Goal: Transaction & Acquisition: Purchase product/service

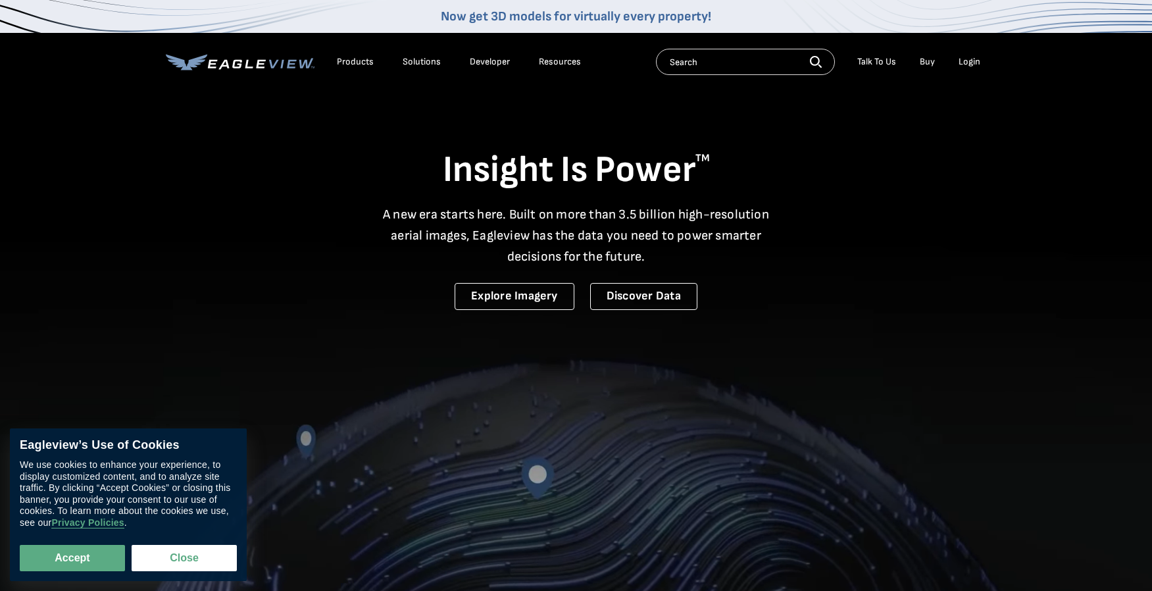
click at [971, 63] on div "Login" at bounding box center [970, 62] width 22 height 12
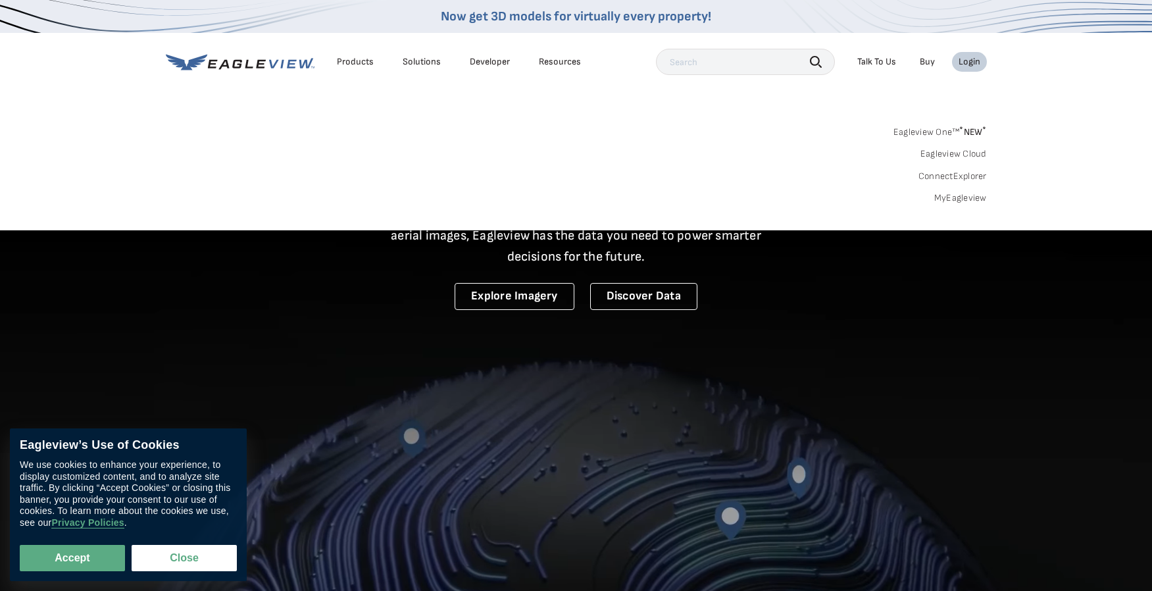
click at [965, 193] on link "MyEagleview" at bounding box center [961, 198] width 53 height 12
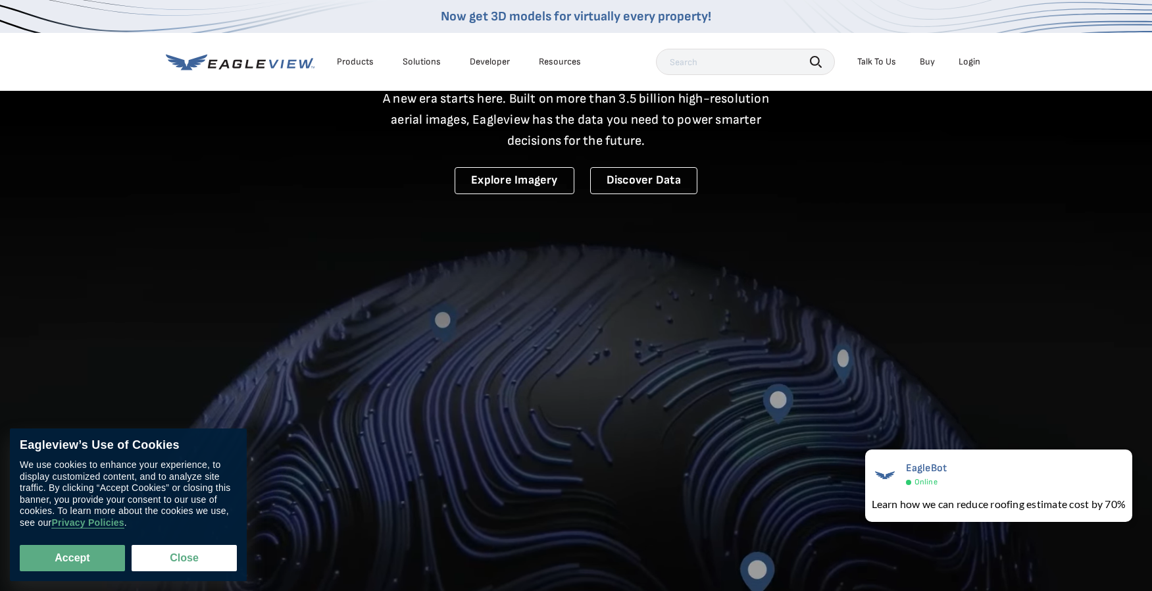
scroll to position [132, 0]
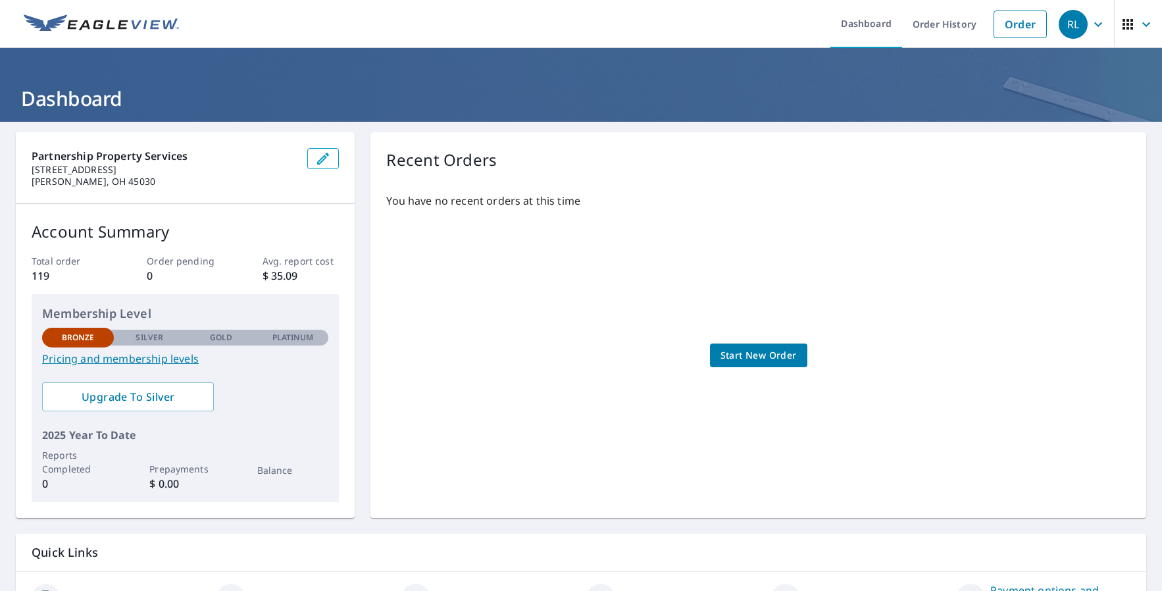
click at [769, 349] on span "Start New Order" at bounding box center [759, 356] width 76 height 16
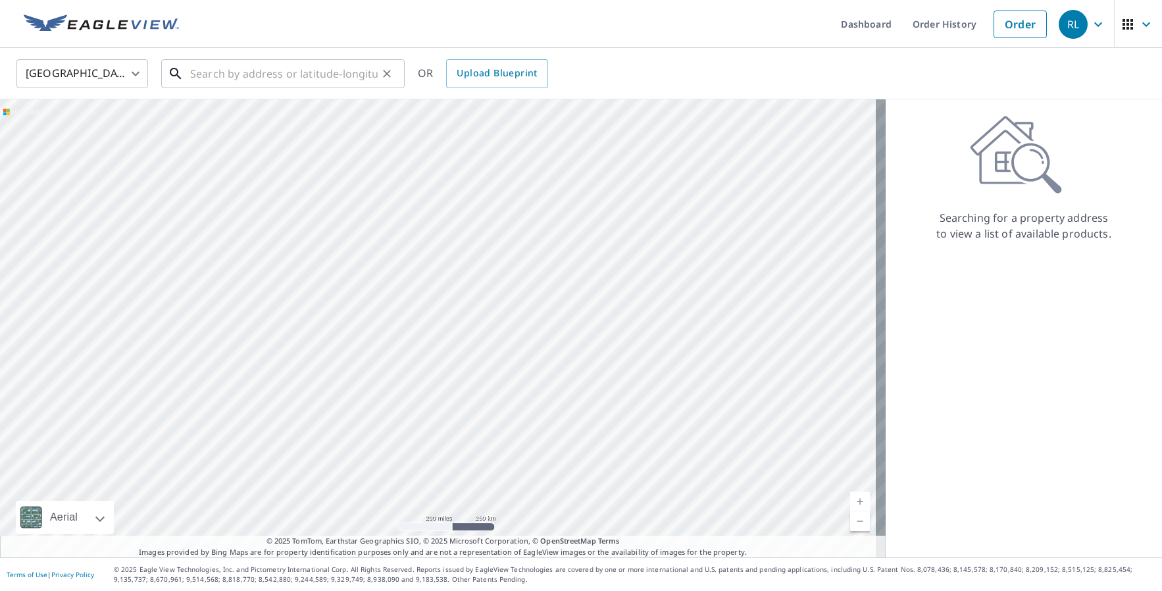
click at [251, 78] on input "text" at bounding box center [284, 73] width 188 height 37
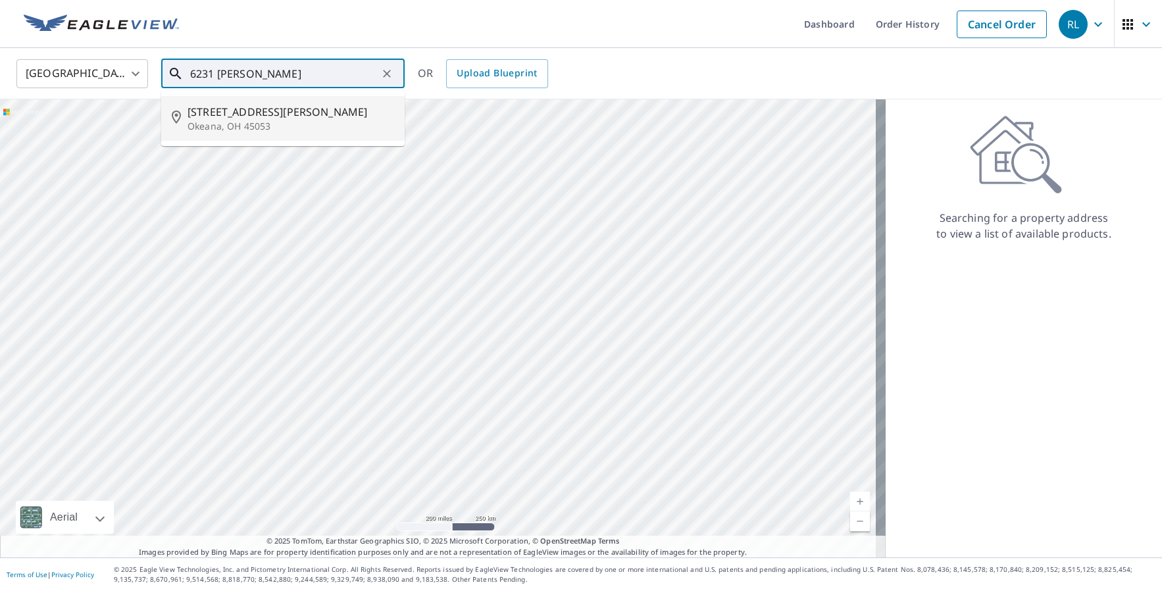
click at [293, 120] on p "Okeana, OH 45053" at bounding box center [291, 126] width 207 height 13
type input "6231 Hamilton Scipio Rd Okeana, OH 45053"
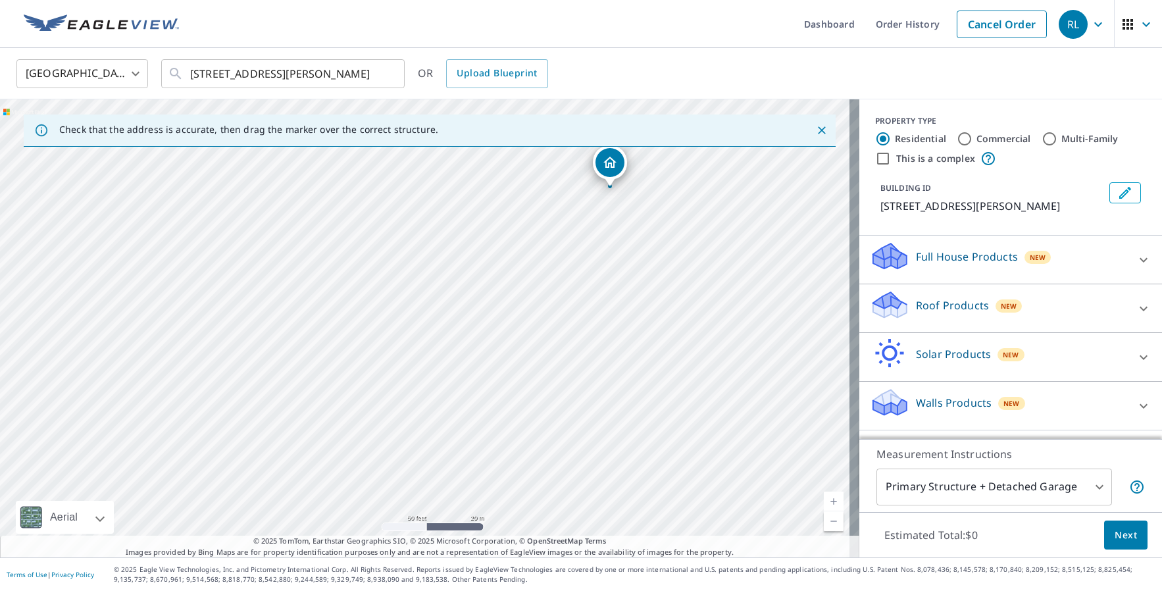
drag, startPoint x: 667, startPoint y: 343, endPoint x: 584, endPoint y: 387, distance: 93.9
click at [590, 393] on div "6231 Hamilton Scipio Rd Okeana, OH 45053" at bounding box center [430, 328] width 860 height 458
drag, startPoint x: 190, startPoint y: 73, endPoint x: 375, endPoint y: 70, distance: 185.6
click at [375, 70] on div "6231 Hamilton Scipio Rd Okeana, OH 45053 ​" at bounding box center [283, 73] width 244 height 29
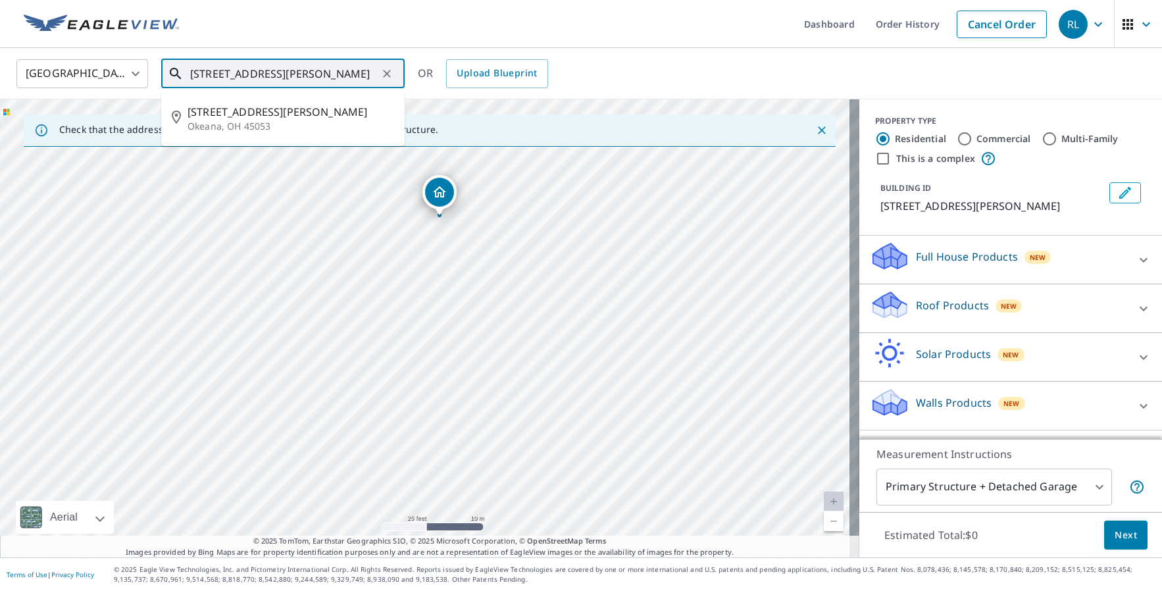
drag, startPoint x: 375, startPoint y: 70, endPoint x: 161, endPoint y: 67, distance: 213.9
click at [163, 67] on div "6231 Hamilton Scipio Rd Okeana, OH 45053 ​" at bounding box center [283, 73] width 244 height 29
